Goal: Book appointment/travel/reservation

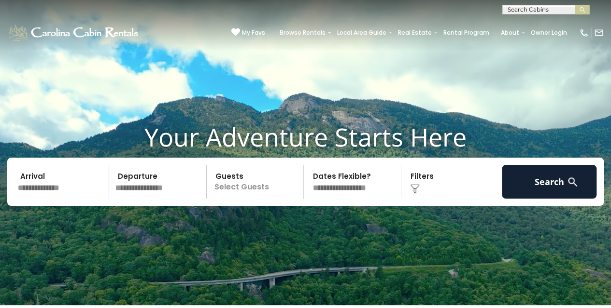
click at [55, 177] on input "text" at bounding box center [61, 182] width 95 height 34
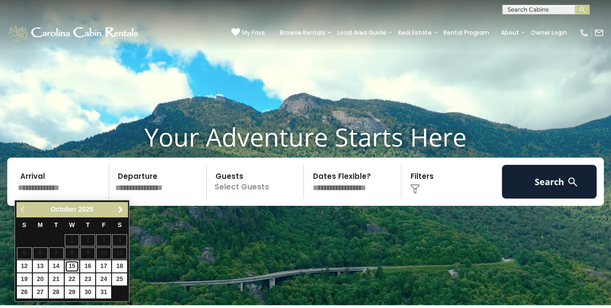
click at [73, 265] on link "15" at bounding box center [72, 267] width 15 height 12
type input "********"
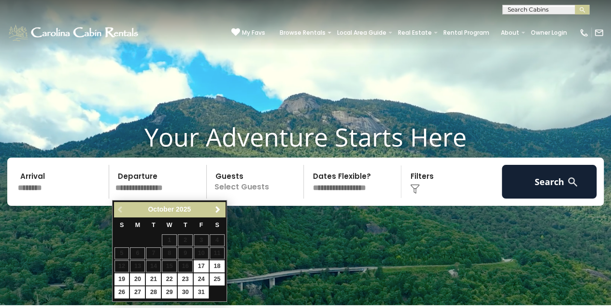
click at [187, 265] on table "S M T W T F S 1 2 3 4 5 6 7 8 9 10 11 12 13 14 15 16 17 18 19 20 21 22 23 24 25…" at bounding box center [169, 258] width 111 height 83
click at [180, 263] on table "S M T W T F S 1 2 3 4 5 6 7 8 9 10 11 12 13 14 15 16 17 18 19 20 21 22 23 24 25…" at bounding box center [169, 258] width 111 height 83
click at [202, 269] on link "17" at bounding box center [201, 267] width 15 height 12
type input "********"
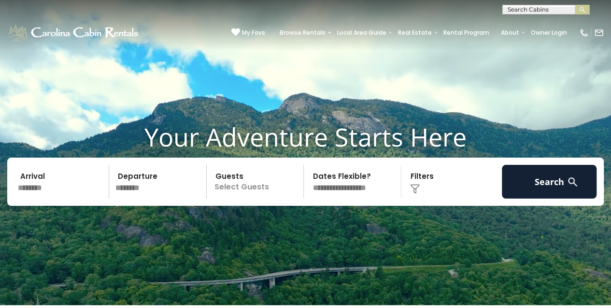
click at [262, 190] on p "Select Guests" at bounding box center [256, 182] width 94 height 34
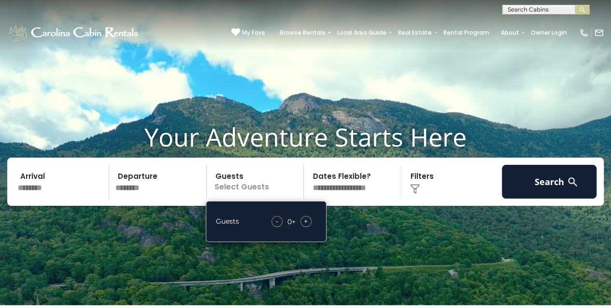
click at [304, 221] on span "+" at bounding box center [306, 222] width 4 height 10
drag, startPoint x: 366, startPoint y: 256, endPoint x: 369, endPoint y: 248, distance: 8.7
click at [366, 256] on video at bounding box center [305, 153] width 611 height 306
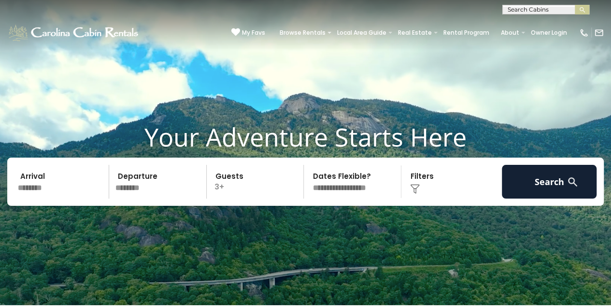
click at [410, 185] on div "Click to Choose" at bounding box center [451, 182] width 95 height 34
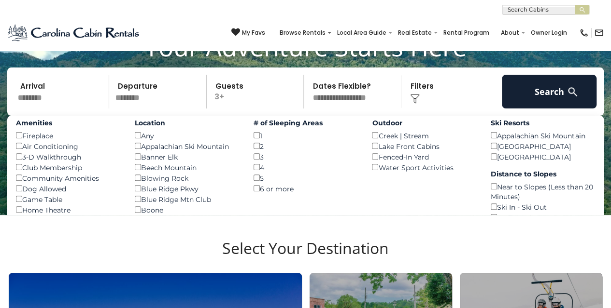
scroll to position [97, 0]
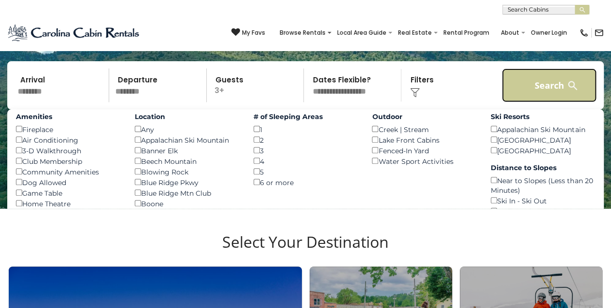
click at [590, 88] on button "Search" at bounding box center [549, 86] width 95 height 34
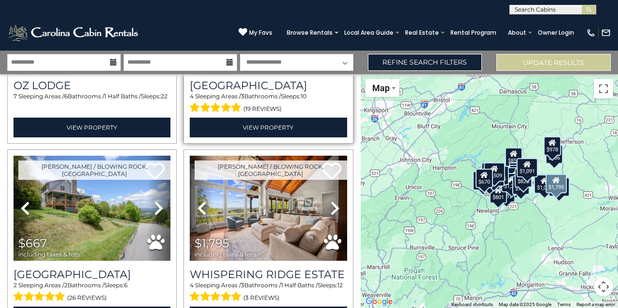
scroll to position [917, 0]
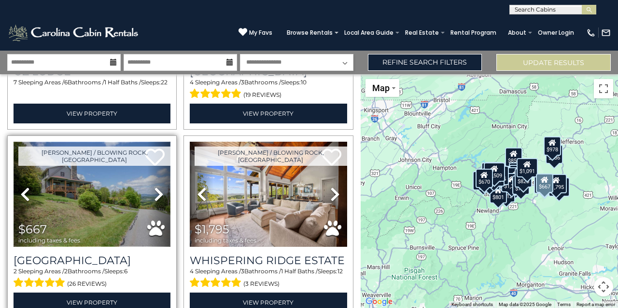
click at [108, 177] on img at bounding box center [92, 194] width 157 height 105
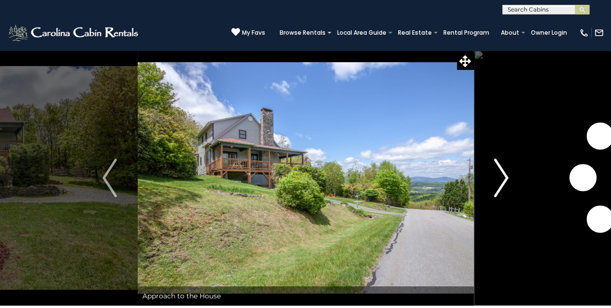
click at [506, 166] on img "Next" at bounding box center [501, 178] width 14 height 39
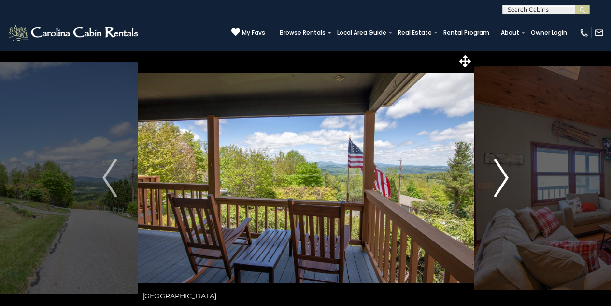
click at [506, 166] on img "Next" at bounding box center [501, 178] width 14 height 39
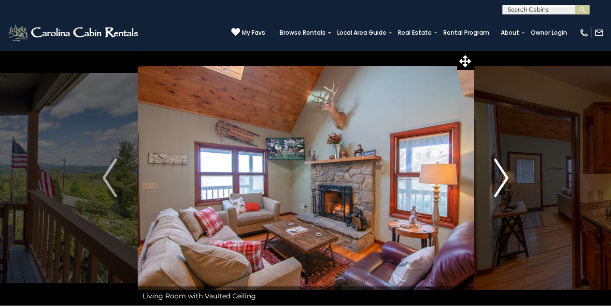
click at [506, 166] on img "Next" at bounding box center [501, 178] width 14 height 39
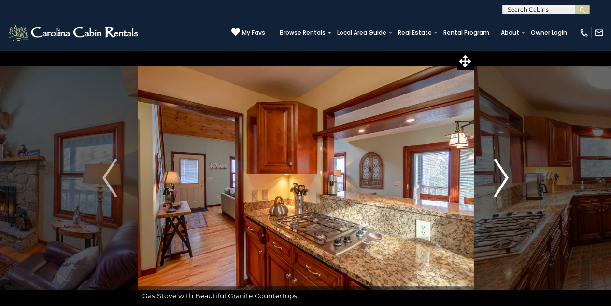
click at [506, 166] on img "Next" at bounding box center [501, 178] width 14 height 39
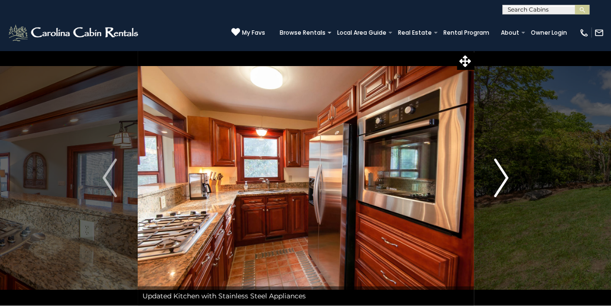
click at [506, 166] on img "Next" at bounding box center [501, 178] width 14 height 39
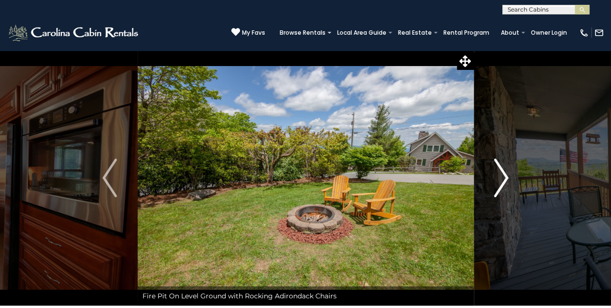
click at [506, 166] on img "Next" at bounding box center [501, 178] width 14 height 39
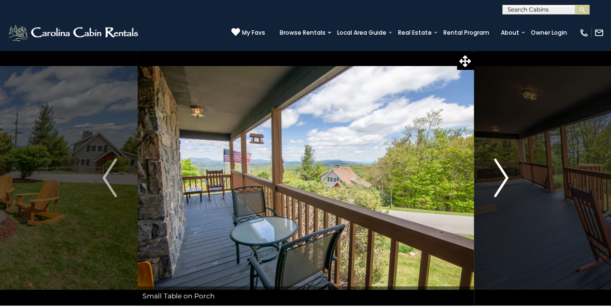
click at [506, 166] on img "Next" at bounding box center [501, 178] width 14 height 39
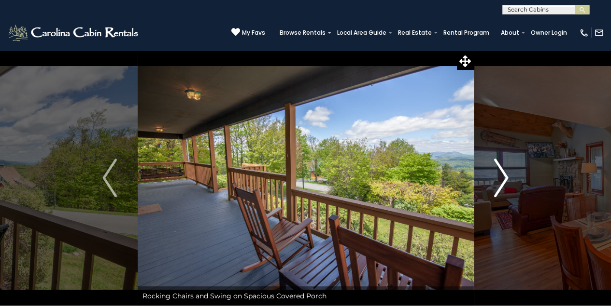
click at [506, 166] on img "Next" at bounding box center [501, 178] width 14 height 39
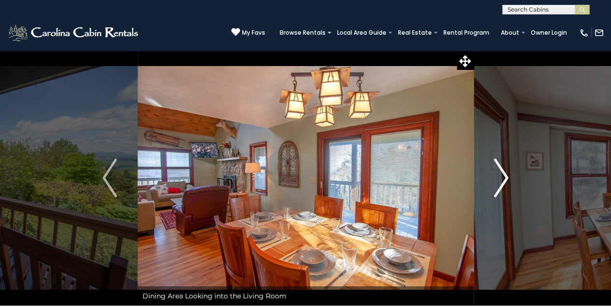
click at [506, 166] on img "Next" at bounding box center [501, 178] width 14 height 39
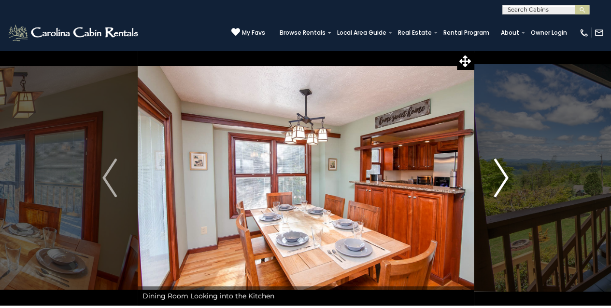
click at [506, 166] on img "Next" at bounding box center [501, 178] width 14 height 39
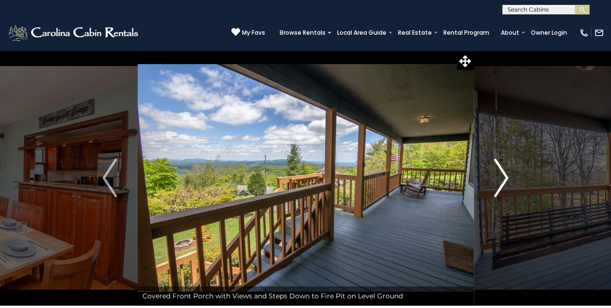
click at [506, 166] on img "Next" at bounding box center [501, 178] width 14 height 39
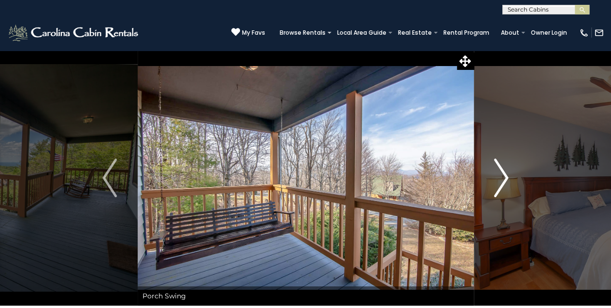
click at [506, 166] on img "Next" at bounding box center [501, 178] width 14 height 39
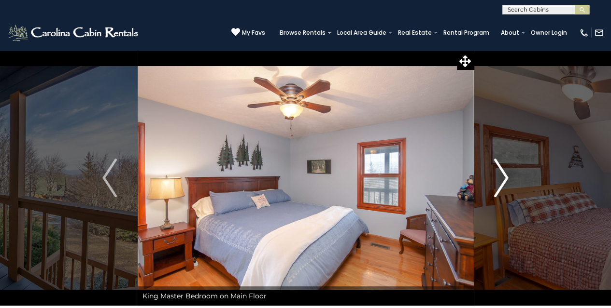
click at [506, 166] on img "Next" at bounding box center [501, 178] width 14 height 39
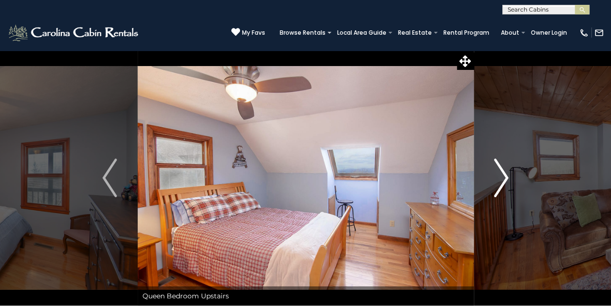
click at [506, 166] on img "Next" at bounding box center [501, 178] width 14 height 39
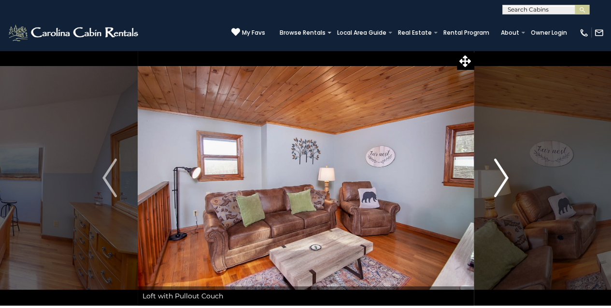
click at [506, 166] on img "Next" at bounding box center [501, 178] width 14 height 39
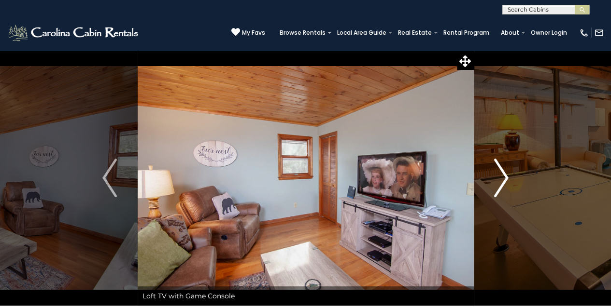
click at [506, 166] on img "Next" at bounding box center [501, 178] width 14 height 39
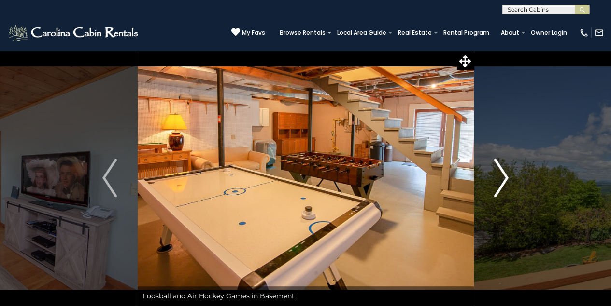
click at [506, 166] on img "Next" at bounding box center [501, 178] width 14 height 39
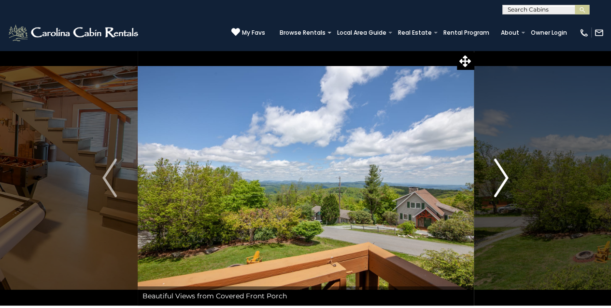
click at [506, 166] on img "Next" at bounding box center [501, 178] width 14 height 39
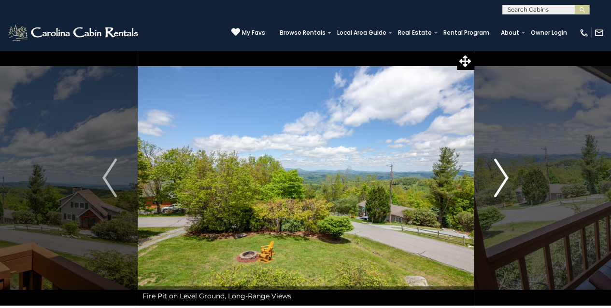
click at [506, 166] on img "Next" at bounding box center [501, 178] width 14 height 39
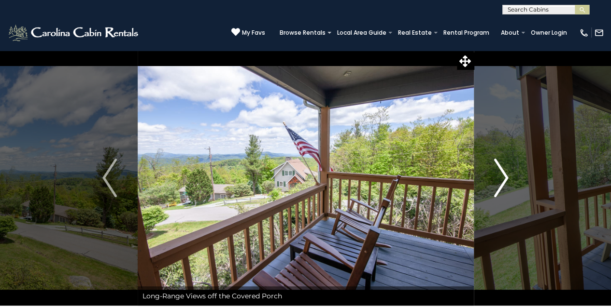
click at [506, 166] on img "Next" at bounding box center [501, 178] width 14 height 39
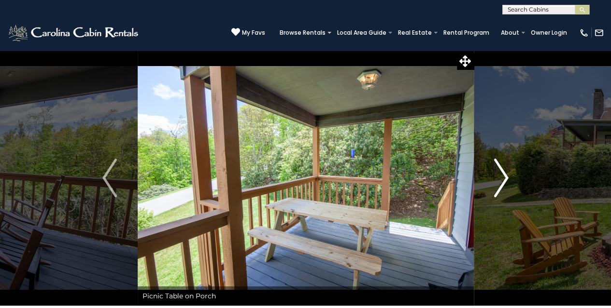
click at [506, 166] on img "Next" at bounding box center [501, 178] width 14 height 39
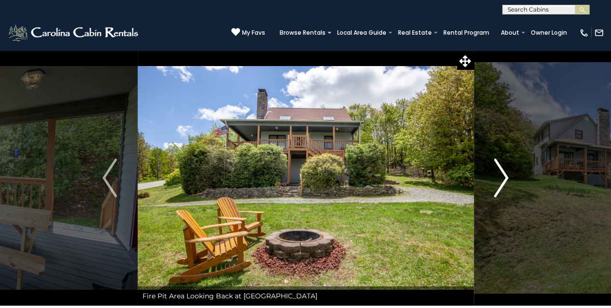
click at [506, 166] on img "Next" at bounding box center [501, 178] width 14 height 39
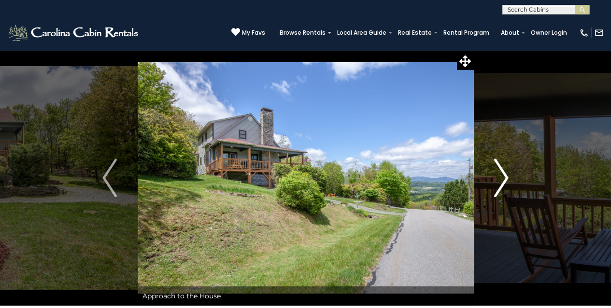
click at [506, 166] on img "Next" at bounding box center [501, 178] width 14 height 39
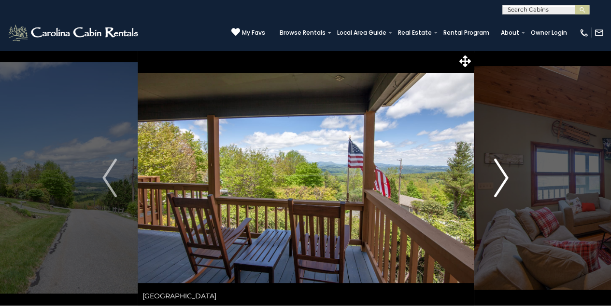
click at [506, 166] on img "Next" at bounding box center [501, 178] width 14 height 39
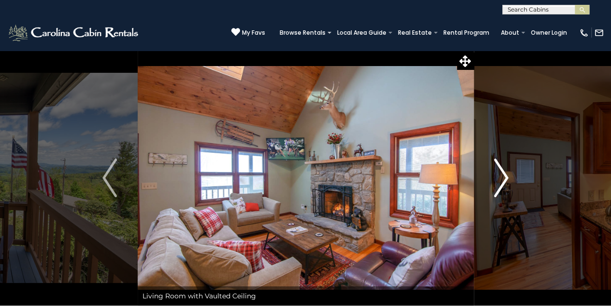
click at [506, 166] on img "Next" at bounding box center [501, 178] width 14 height 39
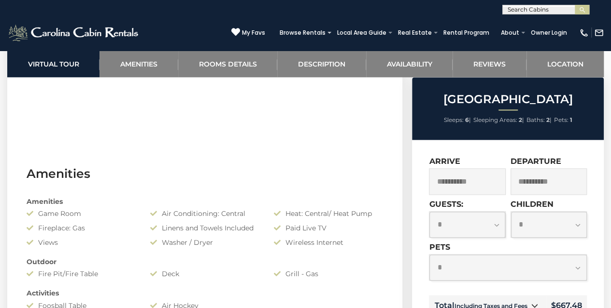
scroll to position [627, 0]
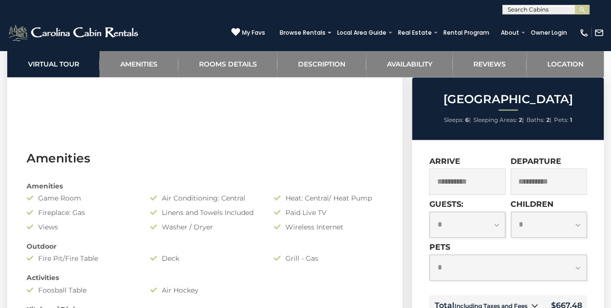
click at [519, 176] on input "**********" at bounding box center [548, 181] width 76 height 27
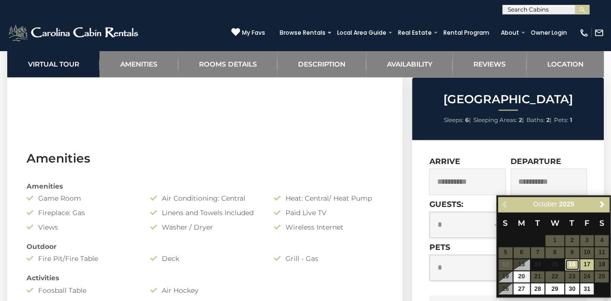
click at [567, 263] on link "16" at bounding box center [572, 264] width 14 height 11
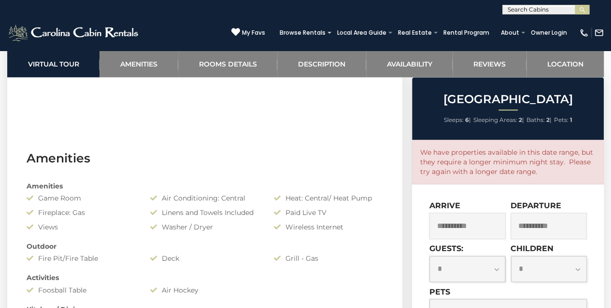
click at [540, 221] on input "**********" at bounding box center [548, 226] width 76 height 27
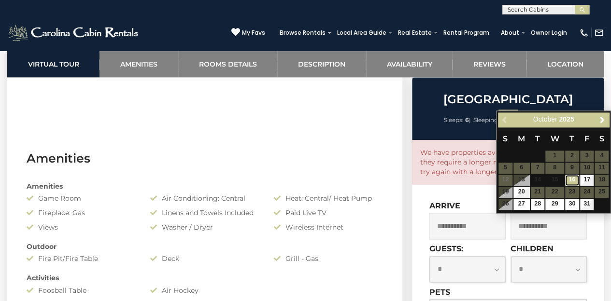
click at [578, 180] on link "16" at bounding box center [572, 180] width 14 height 11
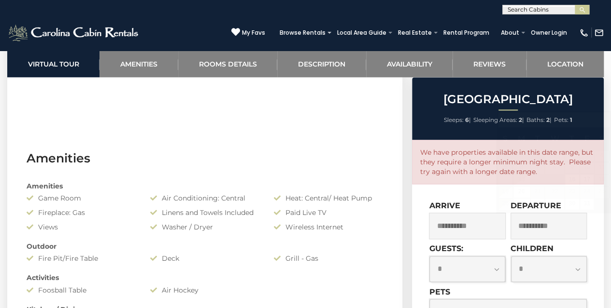
click at [542, 220] on input "**********" at bounding box center [548, 226] width 76 height 27
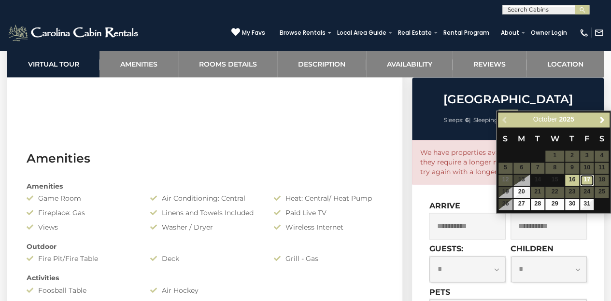
click at [582, 181] on link "17" at bounding box center [587, 180] width 14 height 11
type input "**********"
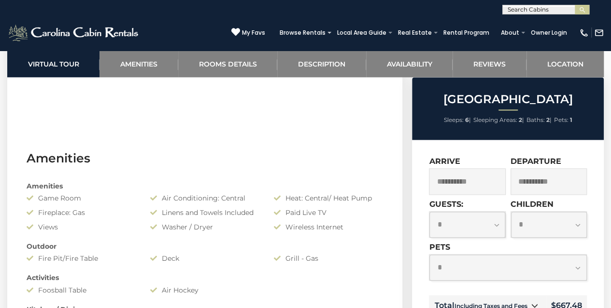
click at [570, 261] on select "**********" at bounding box center [507, 268] width 157 height 26
select select "*"
click at [429, 255] on select "**********" at bounding box center [507, 268] width 157 height 26
